Goal: Transaction & Acquisition: Book appointment/travel/reservation

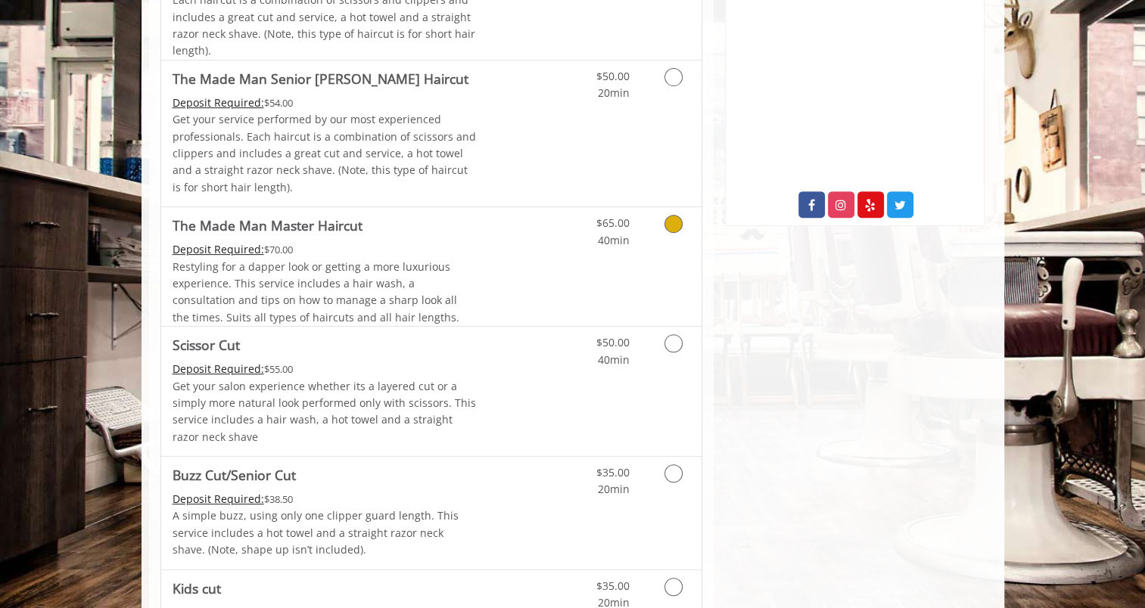
scroll to position [533, 0]
click at [674, 343] on icon "Grooming services" at bounding box center [673, 343] width 18 height 18
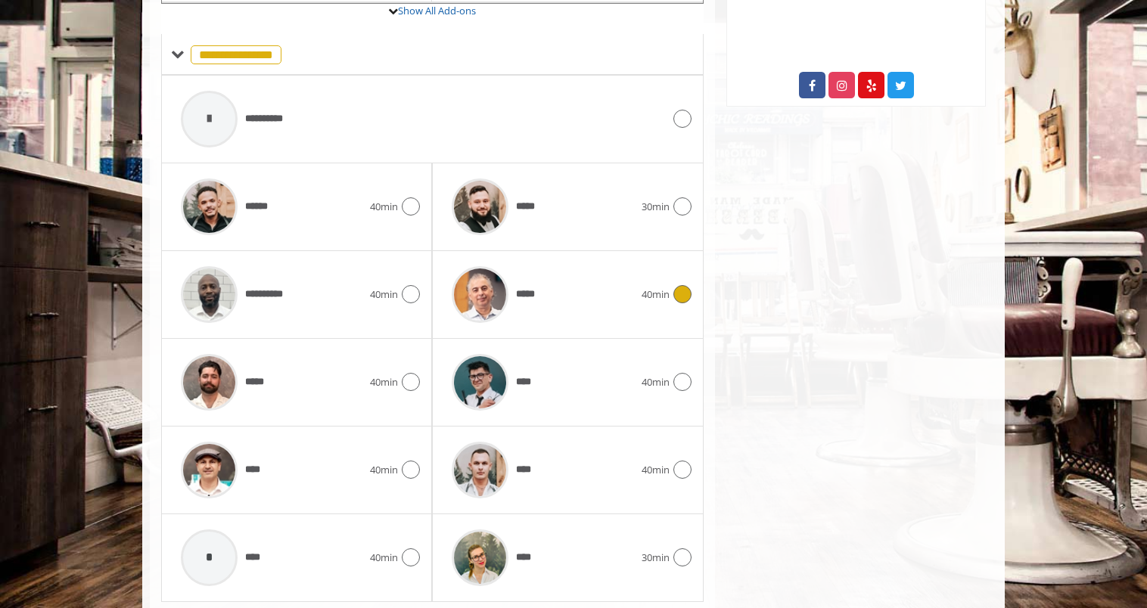
scroll to position [695, 0]
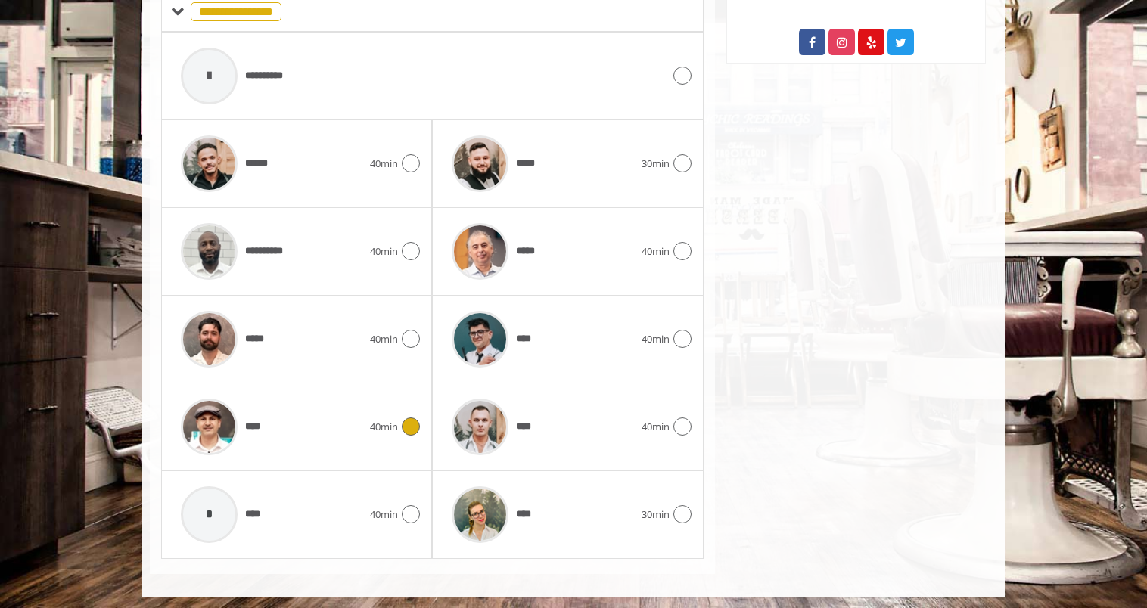
click at [400, 424] on div at bounding box center [409, 427] width 22 height 18
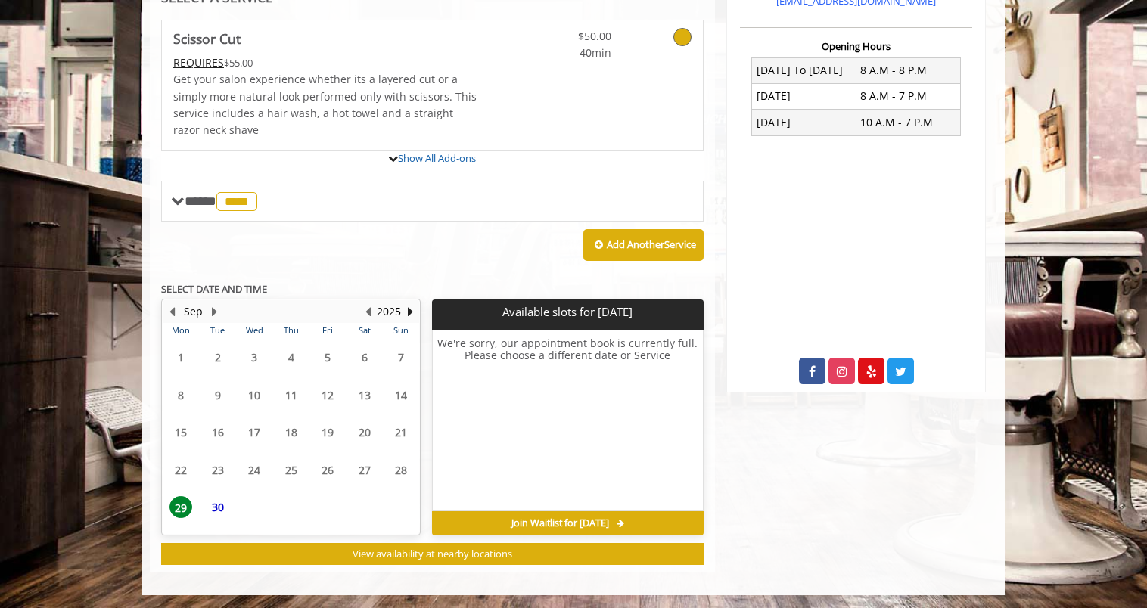
scroll to position [504, 0]
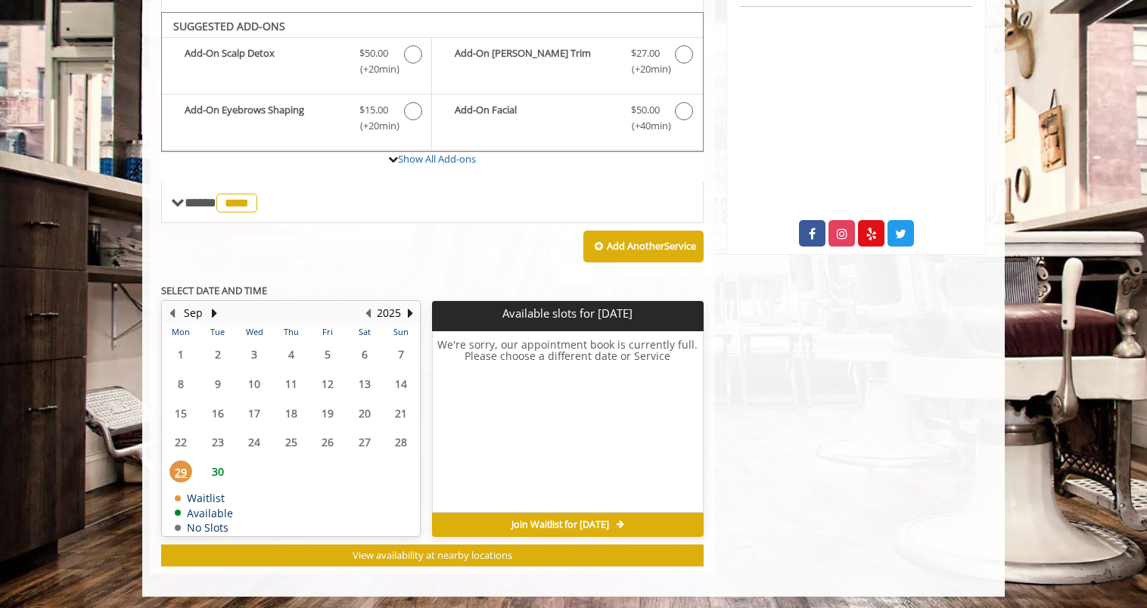
click at [219, 465] on span "30" at bounding box center [218, 472] width 23 height 22
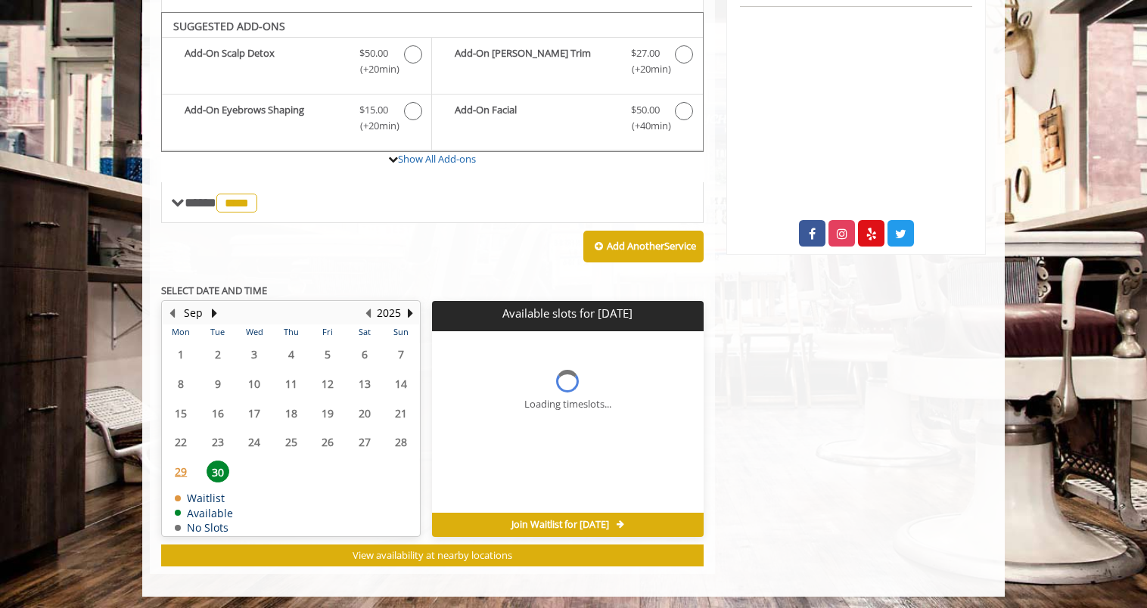
click at [219, 465] on span "30" at bounding box center [218, 472] width 23 height 22
click at [465, 244] on div "Add Another Service" at bounding box center [432, 246] width 542 height 47
click at [567, 383] on span "3:40 PM" at bounding box center [568, 387] width 36 height 12
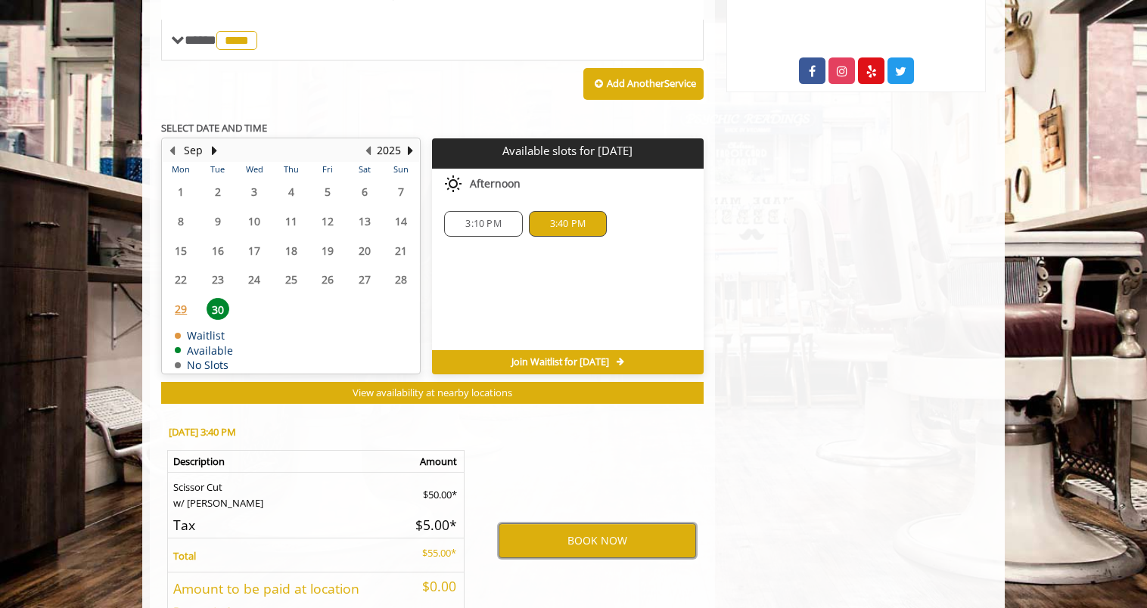
scroll to position [777, 0]
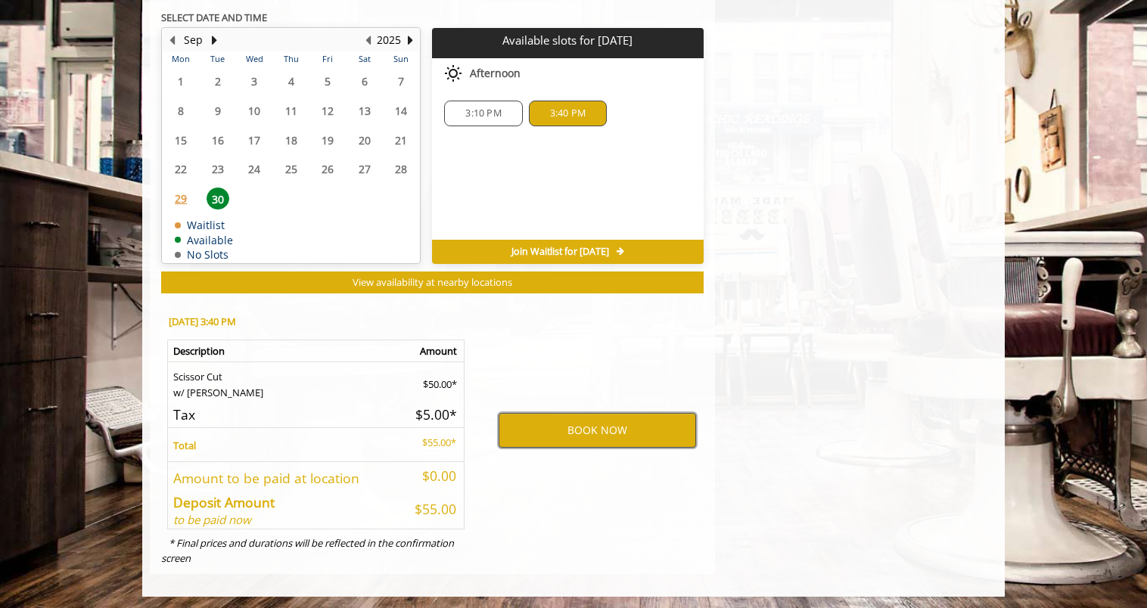
click at [574, 422] on button "BOOK NOW" at bounding box center [597, 430] width 197 height 35
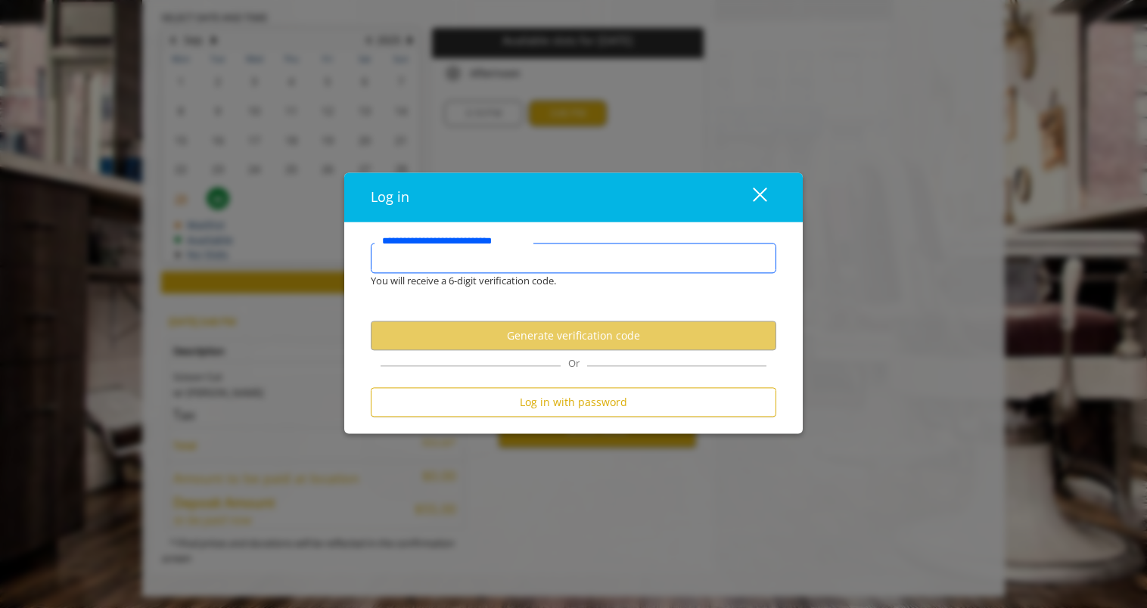
click at [503, 257] on input "**********" at bounding box center [573, 259] width 405 height 30
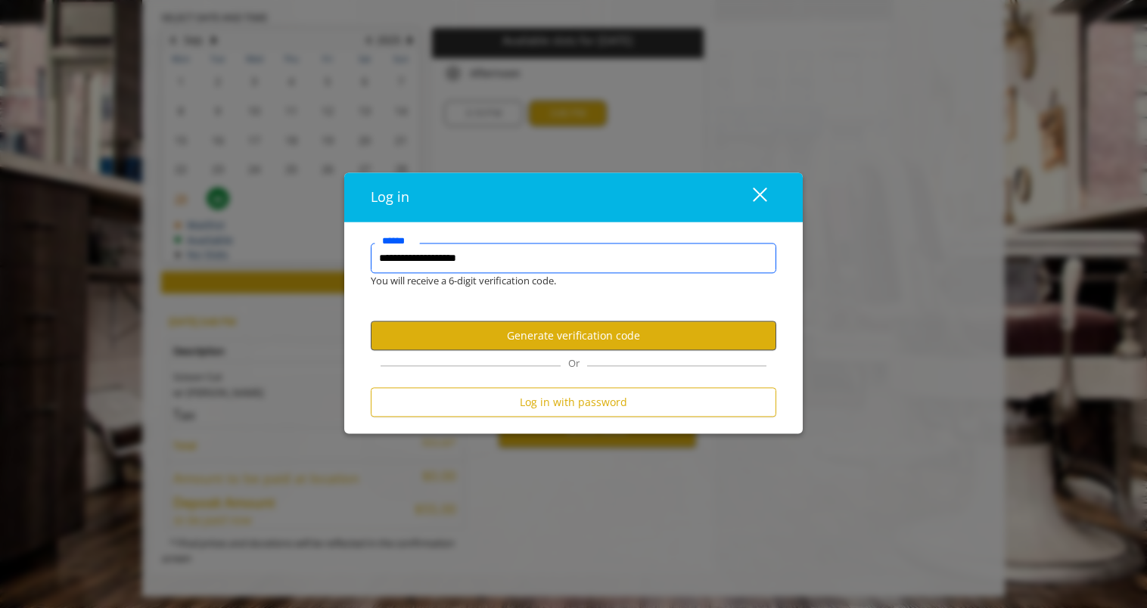
type input "**********"
click at [598, 332] on button "Generate verification code" at bounding box center [573, 336] width 405 height 30
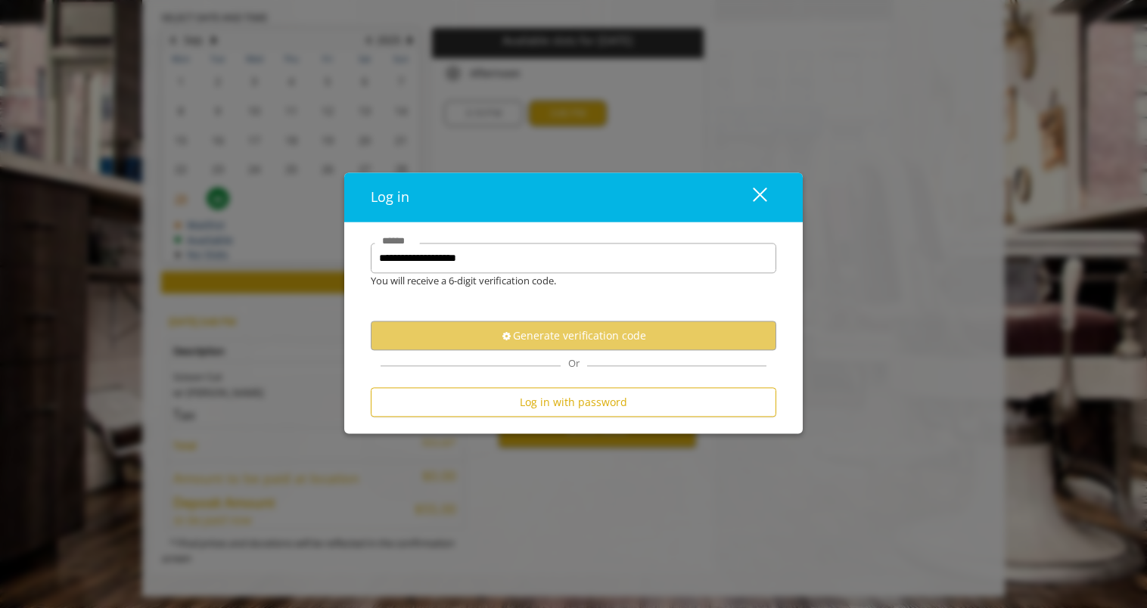
scroll to position [0, 0]
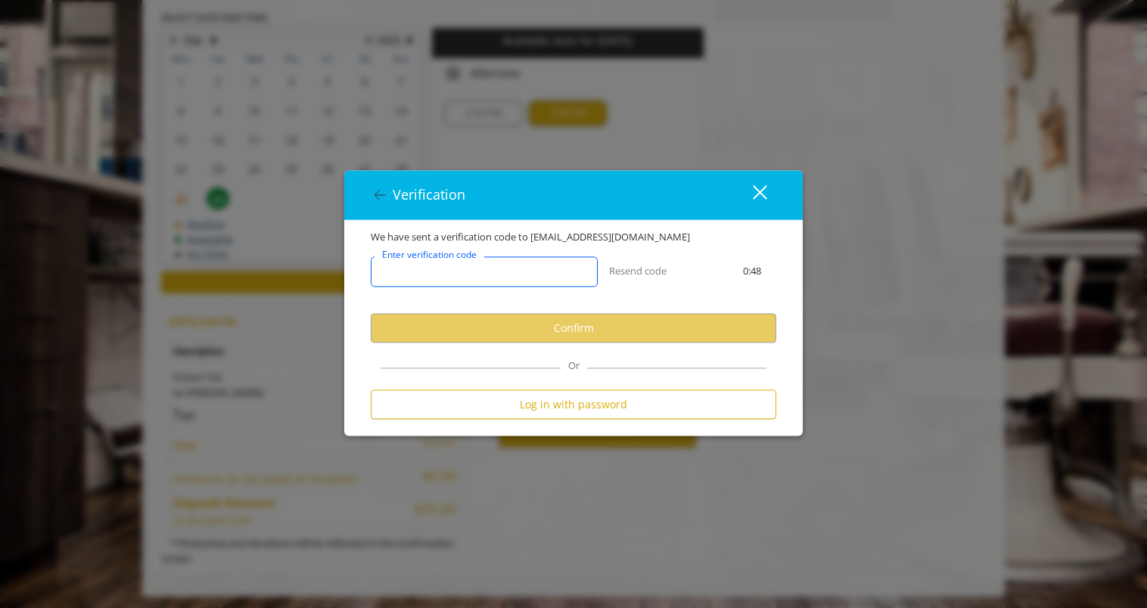
click at [503, 271] on input "Enter verification code" at bounding box center [484, 271] width 227 height 30
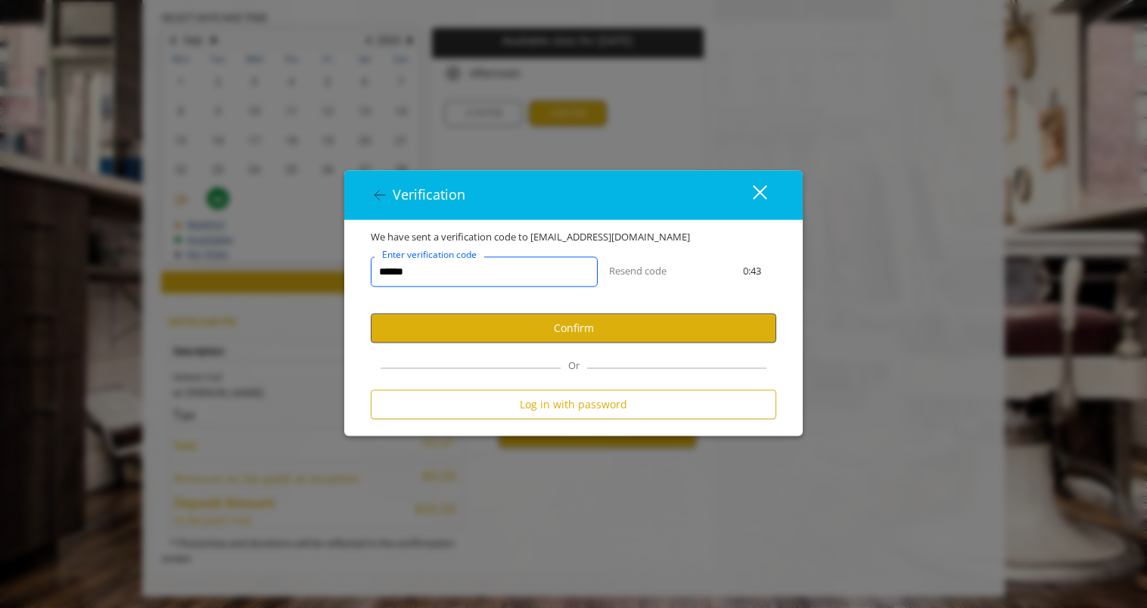
type input "******"
click at [517, 329] on button "Confirm" at bounding box center [573, 328] width 405 height 30
